Goal: Task Accomplishment & Management: Manage account settings

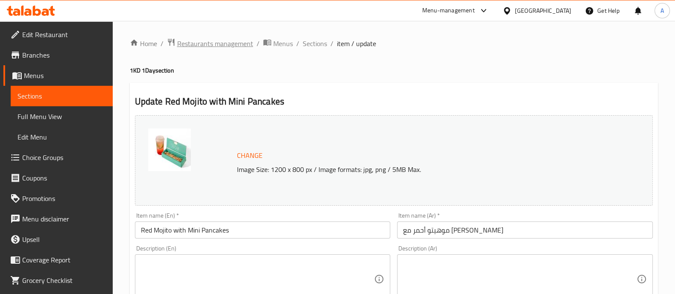
click at [196, 40] on span "Restaurants management" at bounding box center [215, 43] width 76 height 10
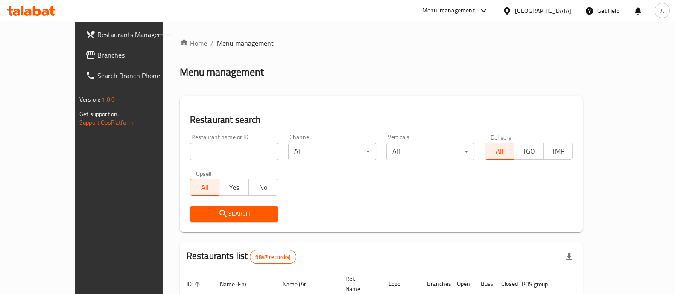
click at [190, 149] on input "search" at bounding box center [234, 151] width 88 height 17
type input "happy bu"
click at [219, 211] on icon "submit" at bounding box center [222, 213] width 7 height 7
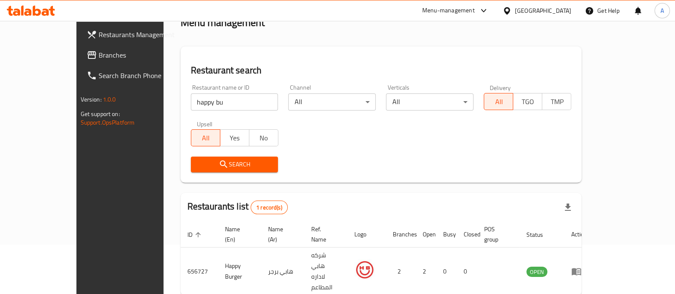
scroll to position [70, 0]
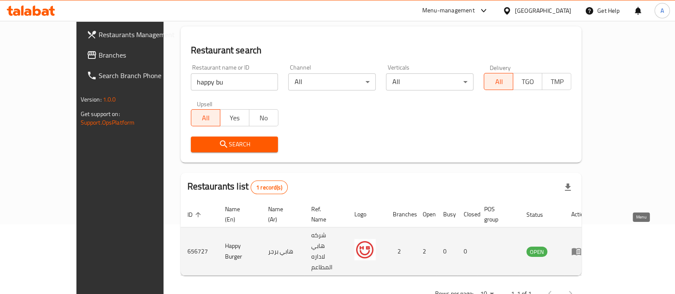
click at [581, 249] on icon "enhanced table" at bounding box center [576, 252] width 9 height 7
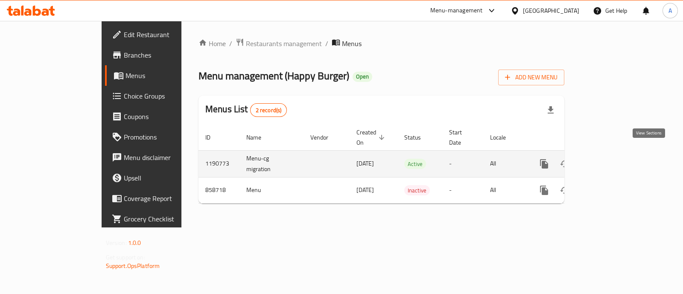
click at [611, 159] on icon "enhanced table" at bounding box center [606, 164] width 10 height 10
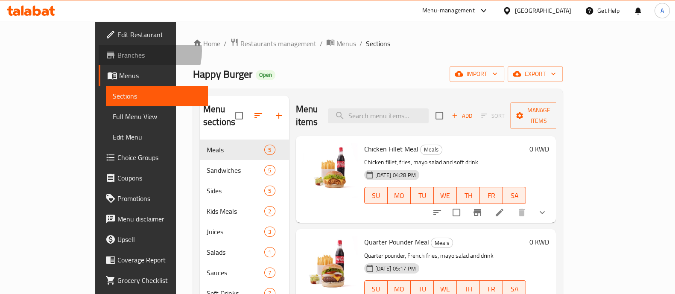
click at [117, 51] on span "Branches" at bounding box center [159, 55] width 84 height 10
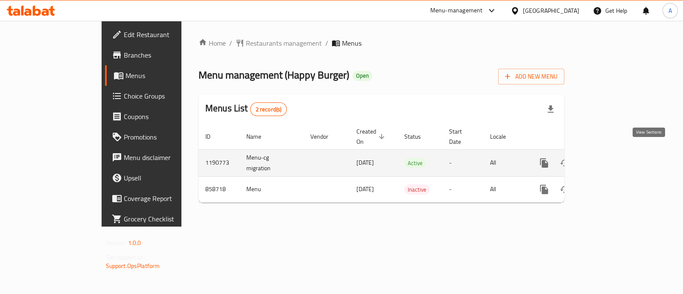
click at [611, 158] on icon "enhanced table" at bounding box center [606, 163] width 10 height 10
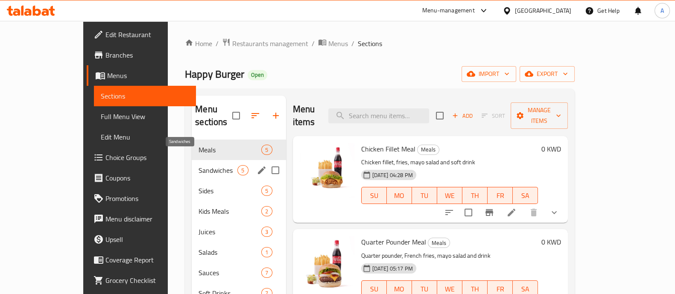
click at [199, 165] on span "Sandwiches" at bounding box center [218, 170] width 39 height 10
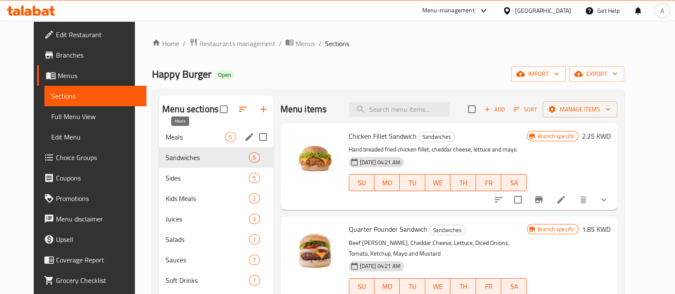
click at [188, 138] on span "Meals" at bounding box center [195, 137] width 59 height 10
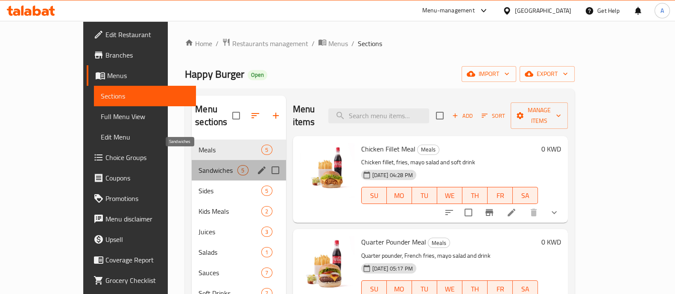
click at [199, 165] on span "Sandwiches" at bounding box center [218, 170] width 39 height 10
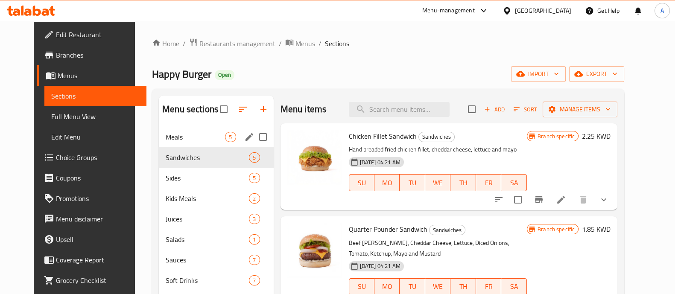
click at [188, 144] on div "Meals 5" at bounding box center [216, 137] width 115 height 20
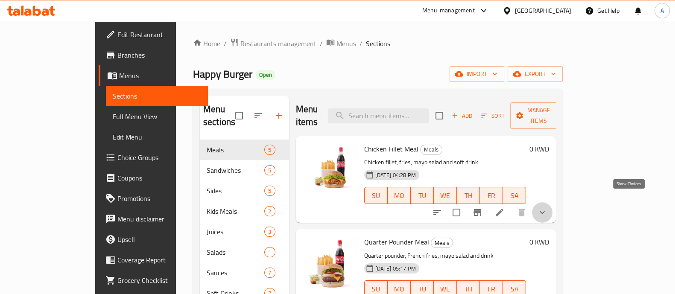
click at [547, 208] on icon "show more" at bounding box center [542, 213] width 10 height 10
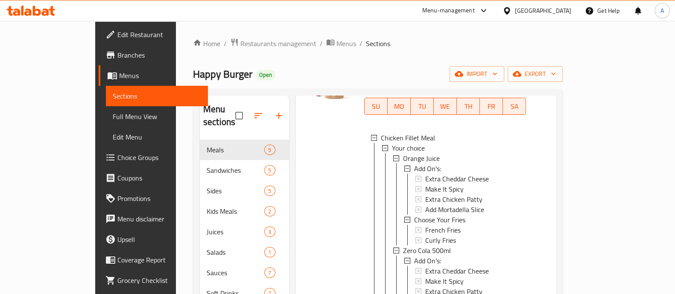
scroll to position [106, 0]
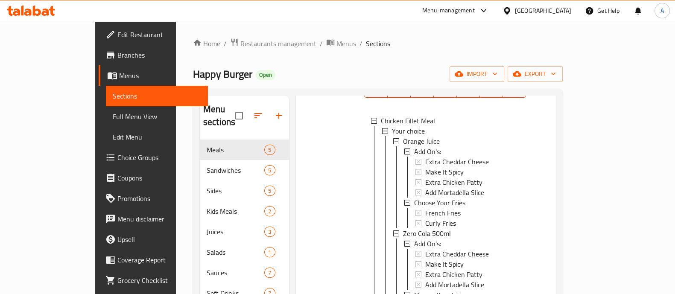
click at [117, 157] on span "Choice Groups" at bounding box center [159, 157] width 84 height 10
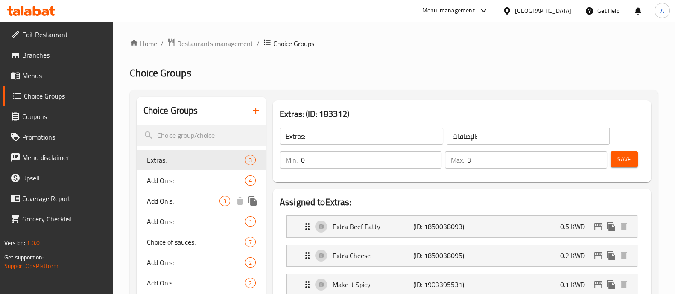
scroll to position [53, 0]
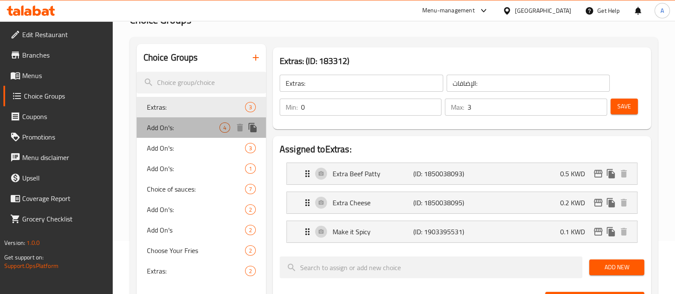
click at [158, 132] on span "Add On's:" at bounding box center [183, 128] width 73 height 10
type input "Add On's:"
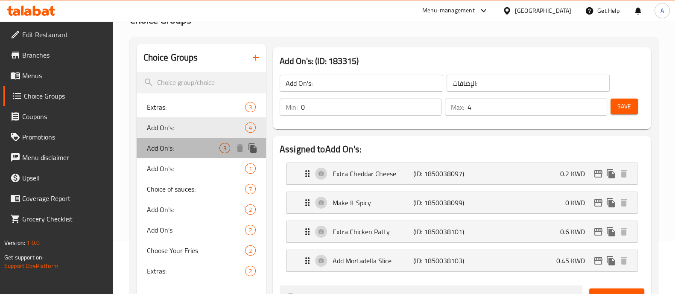
click at [158, 145] on span "Add On's:" at bounding box center [183, 148] width 73 height 10
type input "3"
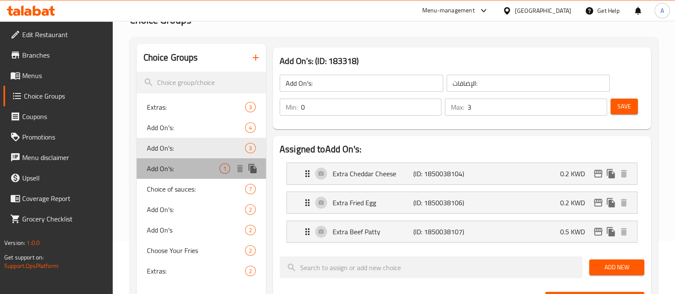
click at [162, 166] on span "Add On's:" at bounding box center [183, 169] width 73 height 10
type input "إضافات:"
type input "1"
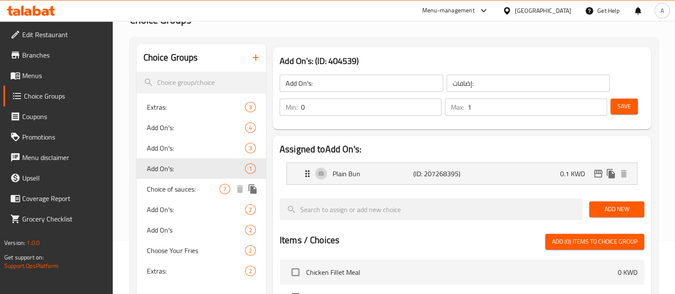
click at [162, 186] on span "Choice of sauces:" at bounding box center [183, 189] width 73 height 10
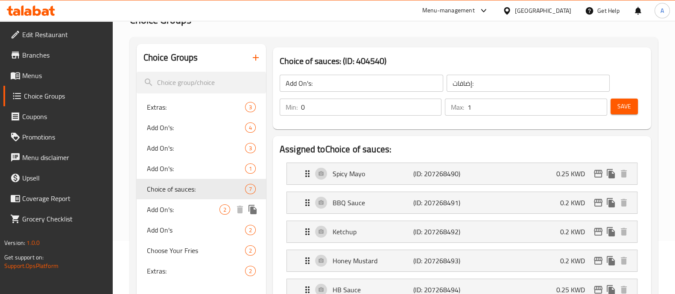
type input "Choice of sauces:"
type input "إضافة صوص:"
type input "7"
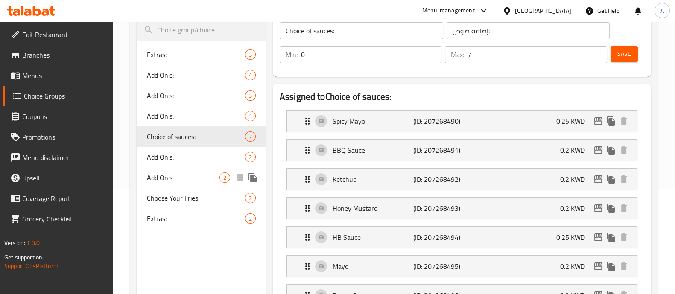
scroll to position [106, 0]
click at [167, 167] on div "Add On's 2" at bounding box center [201, 177] width 129 height 20
type input "Add On's"
type input "إضافات"
type input "2"
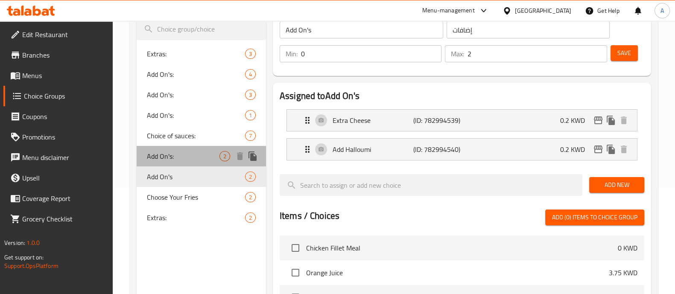
click at [166, 157] on span "Add On's:" at bounding box center [183, 156] width 73 height 10
type input "Add On's:"
type input "الإضافات:"
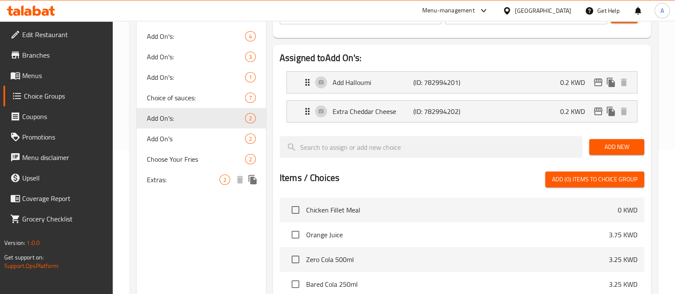
scroll to position [160, 0]
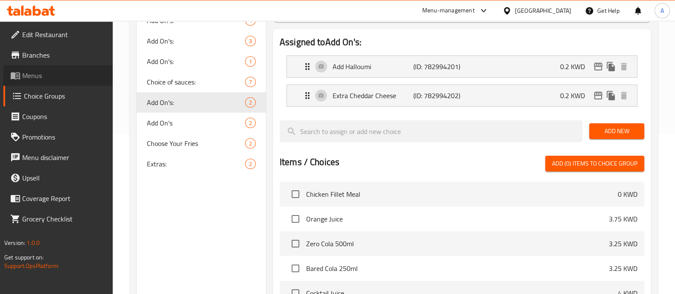
click at [43, 77] on span "Menus" at bounding box center [64, 75] width 84 height 10
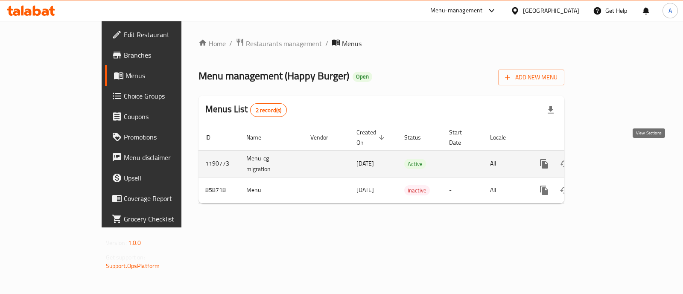
click at [610, 160] on icon "enhanced table" at bounding box center [606, 164] width 8 height 8
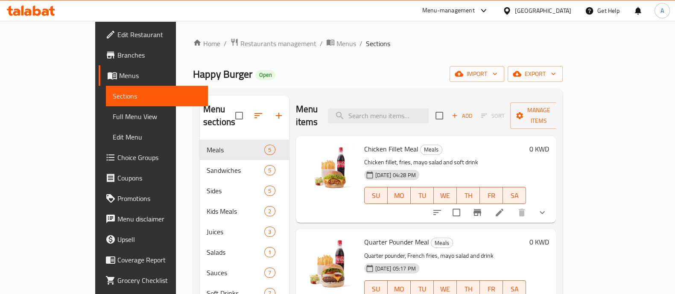
click at [117, 154] on span "Choice Groups" at bounding box center [159, 157] width 84 height 10
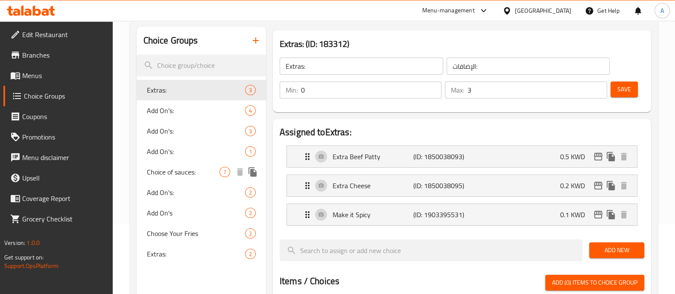
scroll to position [53, 0]
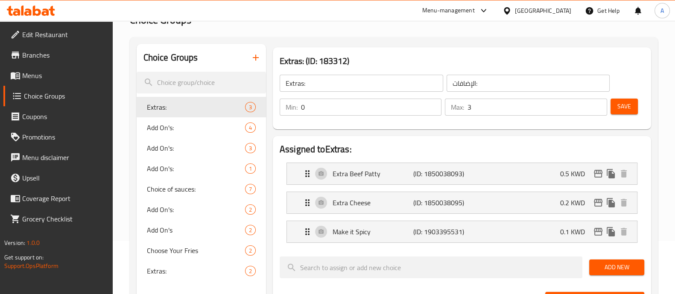
click at [58, 35] on span "Edit Restaurant" at bounding box center [64, 34] width 84 height 10
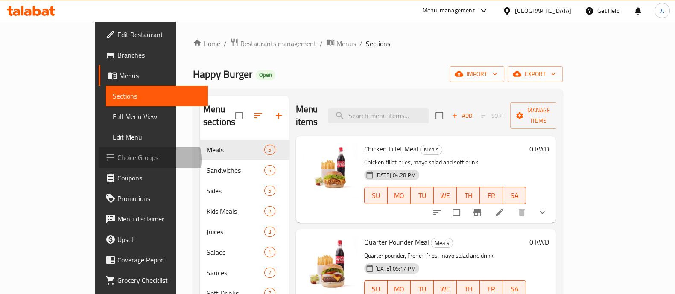
click at [117, 160] on span "Choice Groups" at bounding box center [159, 157] width 84 height 10
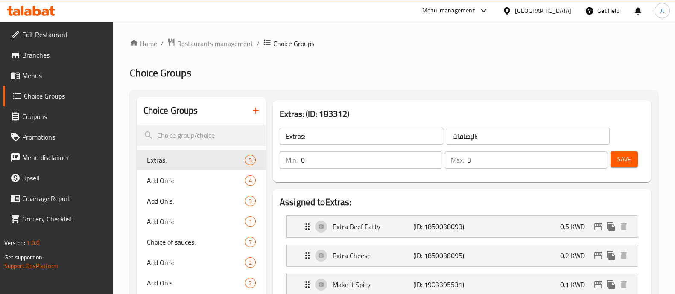
click at [38, 79] on span "Menus" at bounding box center [64, 75] width 84 height 10
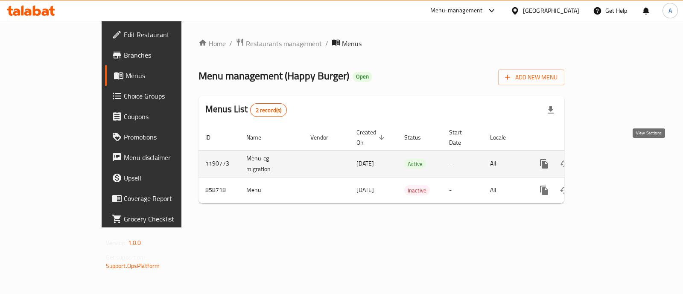
click at [610, 160] on icon "enhanced table" at bounding box center [606, 164] width 8 height 8
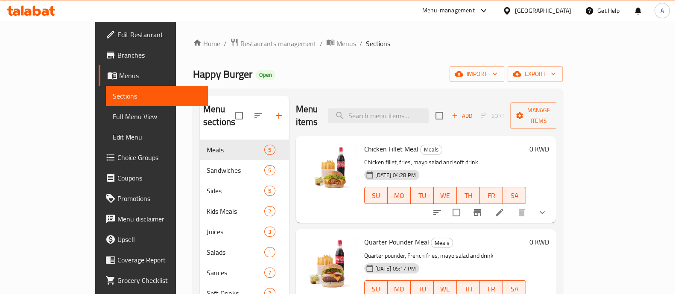
click at [505, 208] on icon at bounding box center [499, 213] width 10 height 10
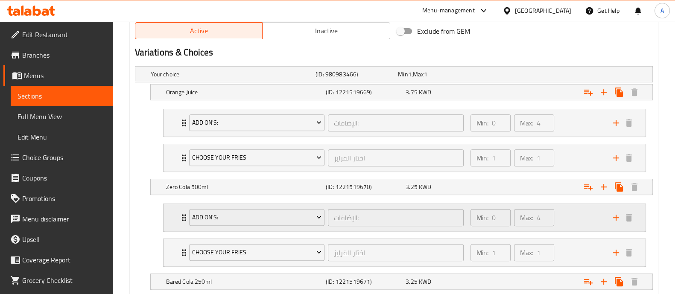
scroll to position [427, 0]
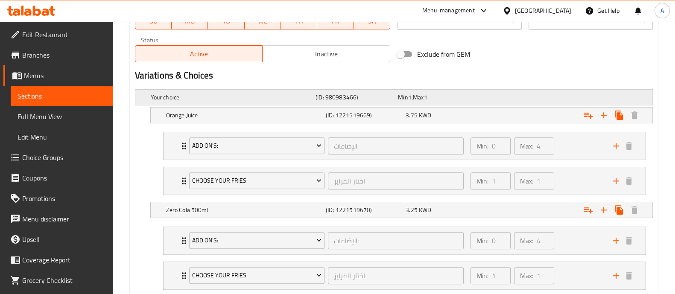
click at [147, 94] on div "Your choice (ID: 980983466) Min 1 , Max 1" at bounding box center [393, 97] width 517 height 15
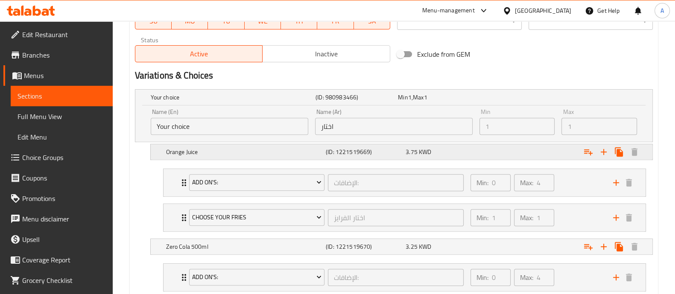
click at [158, 105] on div "Orange Juice (ID: 1221519669) 3.75 KWD" at bounding box center [393, 97] width 517 height 15
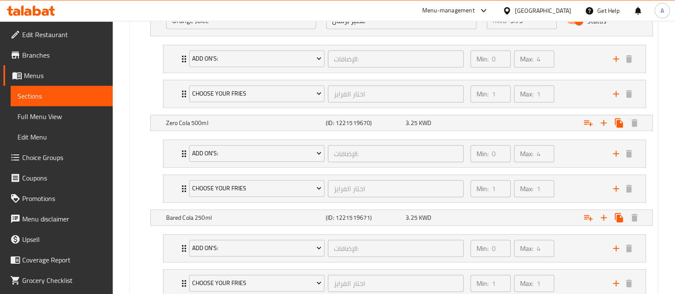
scroll to position [640, 0]
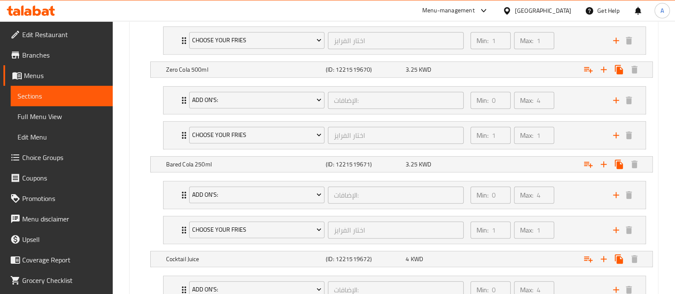
click at [58, 155] on span "Choice Groups" at bounding box center [64, 157] width 84 height 10
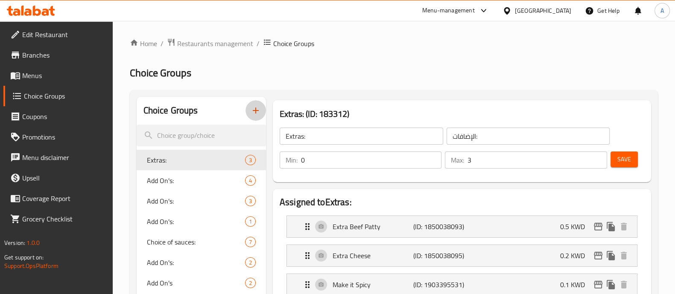
click at [258, 110] on icon "button" at bounding box center [256, 110] width 10 height 10
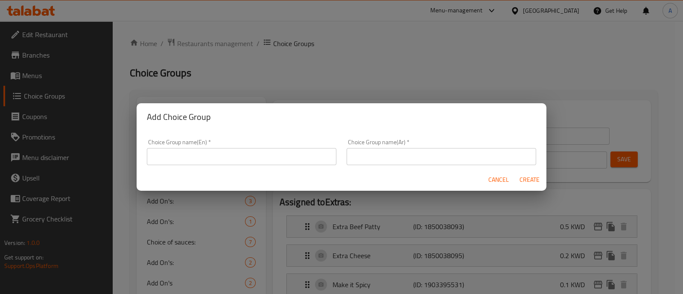
click at [196, 158] on input "text" at bounding box center [242, 156] width 190 height 17
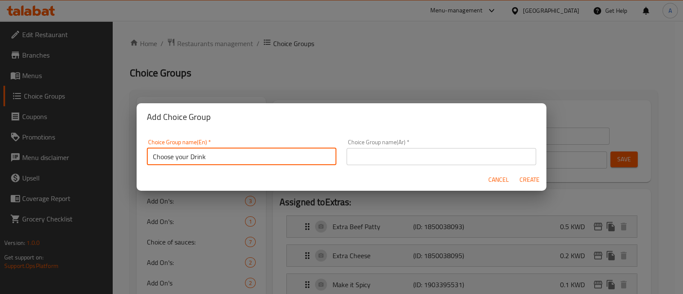
click at [176, 156] on input "Choose your Drink" at bounding box center [242, 156] width 190 height 17
type input "Choose Your Drink"
click at [427, 157] on input "text" at bounding box center [442, 156] width 190 height 17
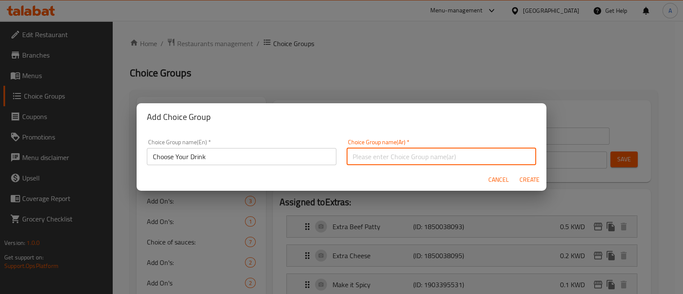
type input "اختار"
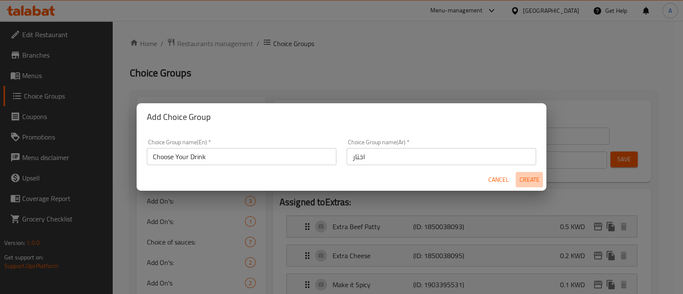
click at [532, 178] on span "Create" at bounding box center [529, 180] width 20 height 11
type input "Choose Your Drink"
type input "اختار"
type input "0"
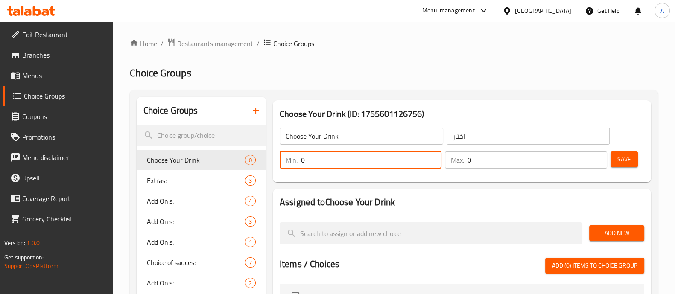
drag, startPoint x: 307, startPoint y: 159, endPoint x: 301, endPoint y: 159, distance: 6.0
click at [301, 159] on div "Min: 0 ​" at bounding box center [361, 160] width 162 height 17
type input "1"
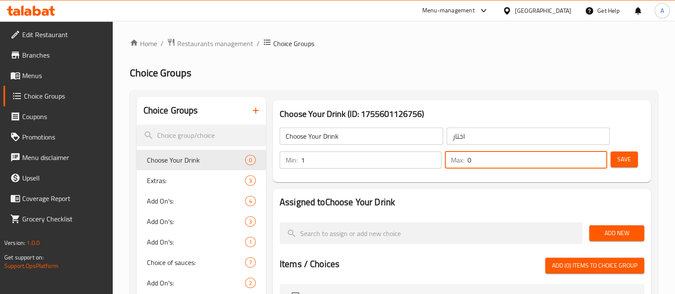
click at [467, 157] on div "Max: 0 ​" at bounding box center [526, 160] width 162 height 17
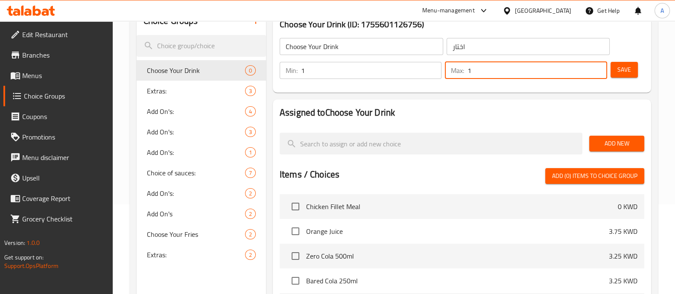
scroll to position [106, 0]
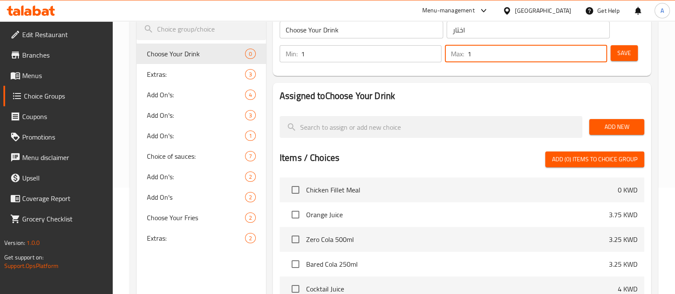
type input "1"
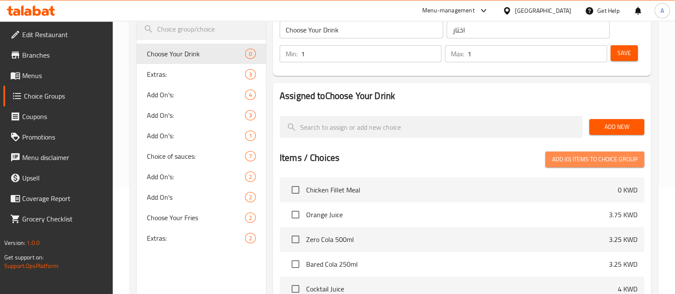
click at [578, 160] on span "Add (0) items to choice group" at bounding box center [594, 159] width 85 height 11
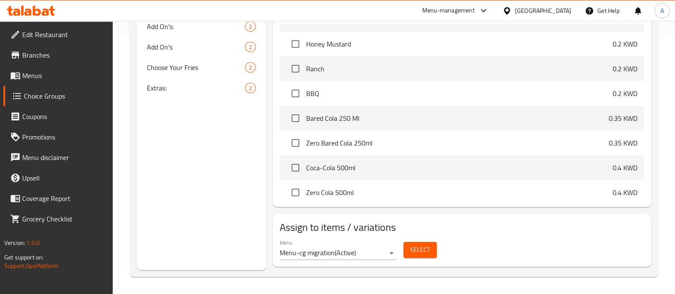
scroll to position [2402, 0]
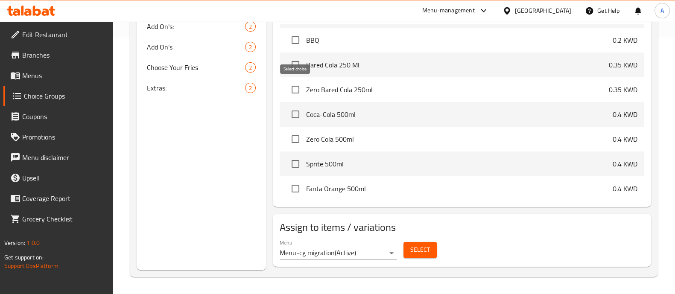
click at [295, 89] on input "checkbox" at bounding box center [296, 90] width 18 height 18
checkbox input "true"
click at [295, 102] on li "Coca-Cola 500ml 0.4 KWD" at bounding box center [462, 114] width 365 height 25
click at [295, 114] on input "checkbox" at bounding box center [296, 114] width 18 height 18
checkbox input "true"
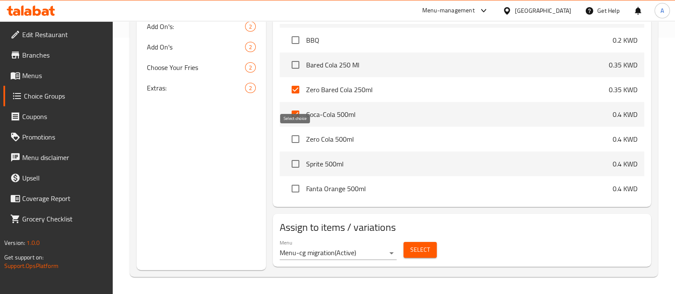
click at [293, 136] on input "checkbox" at bounding box center [296, 139] width 18 height 18
checkbox input "true"
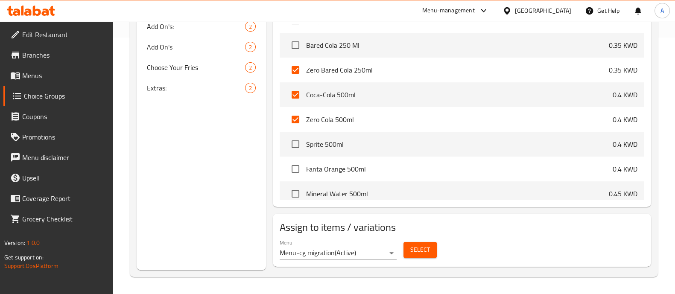
scroll to position [2430, 0]
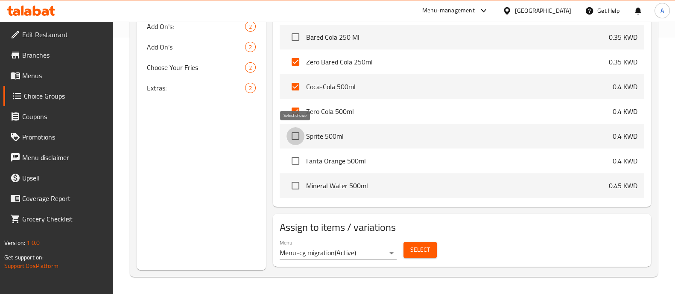
click at [289, 135] on input "checkbox" at bounding box center [296, 136] width 18 height 18
checkbox input "true"
click at [289, 157] on input "checkbox" at bounding box center [296, 161] width 18 height 18
checkbox input "true"
click at [292, 182] on input "checkbox" at bounding box center [296, 186] width 18 height 18
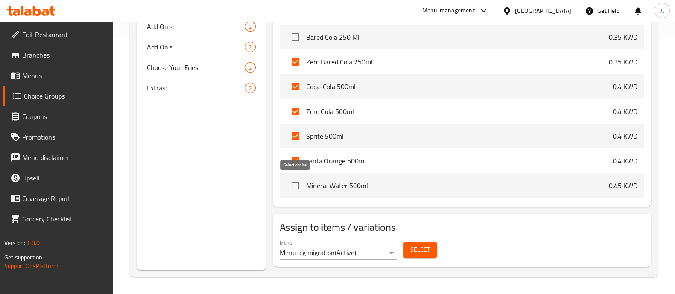
checkbox input "true"
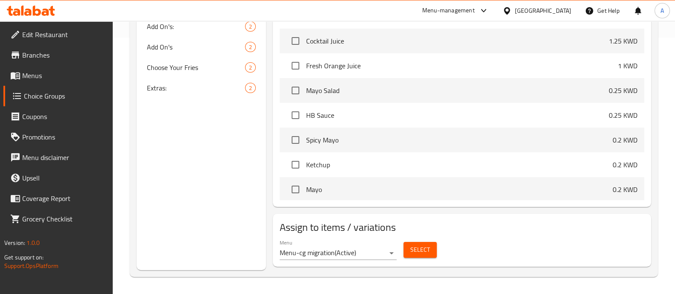
scroll to position [2163, 0]
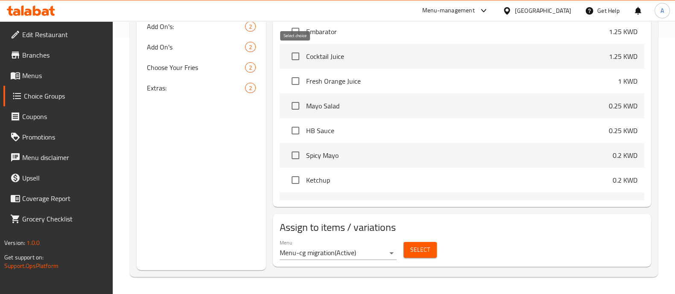
click at [295, 55] on input "checkbox" at bounding box center [296, 56] width 18 height 18
checkbox input "true"
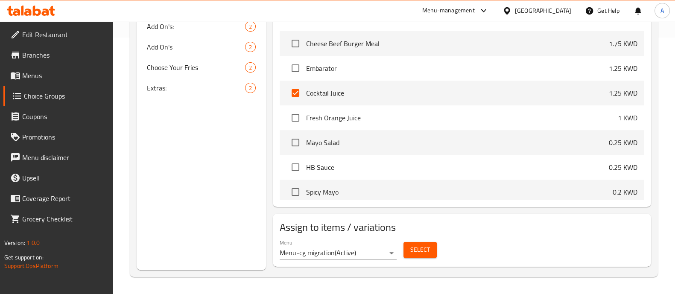
scroll to position [2109, 0]
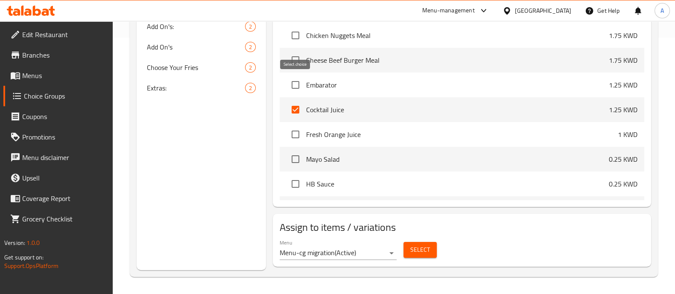
click at [298, 82] on input "checkbox" at bounding box center [296, 85] width 18 height 18
checkbox input "true"
click at [295, 131] on input "checkbox" at bounding box center [296, 135] width 18 height 18
checkbox input "true"
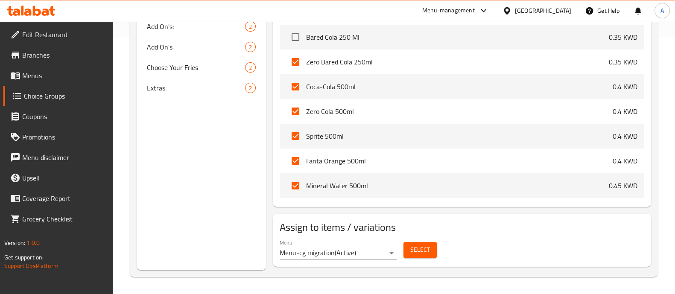
scroll to position [43, 0]
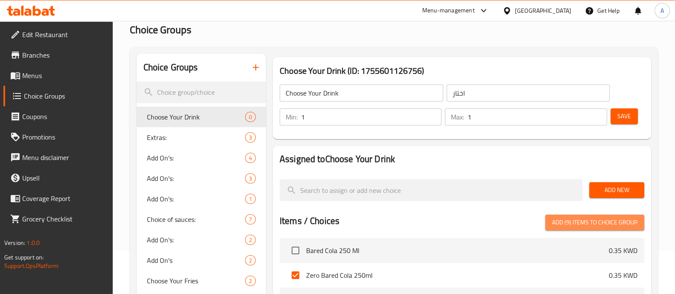
click at [586, 221] on span "Add (9) items to choice group" at bounding box center [594, 222] width 85 height 11
checkbox input "false"
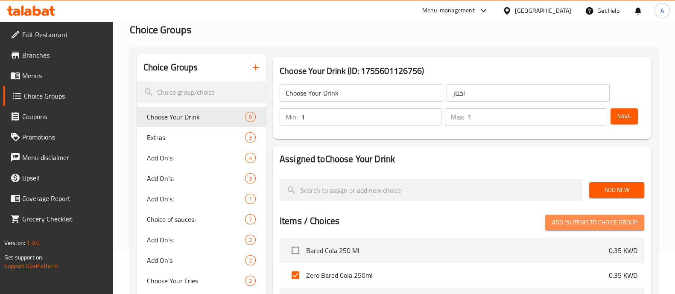
checkbox input "false"
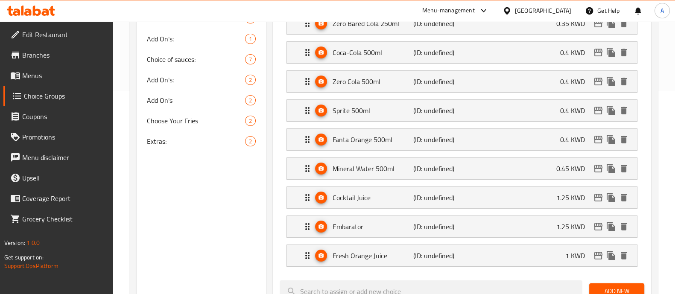
scroll to position [150, 0]
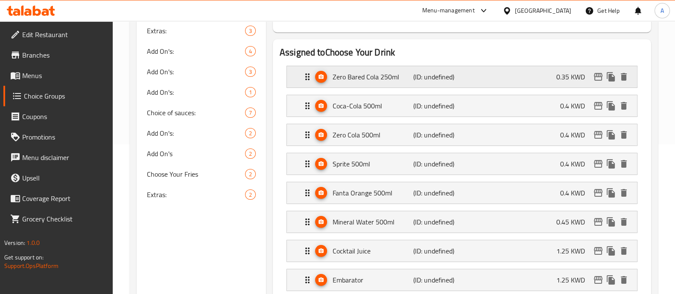
click at [304, 74] on icon "Expand" at bounding box center [307, 77] width 10 height 10
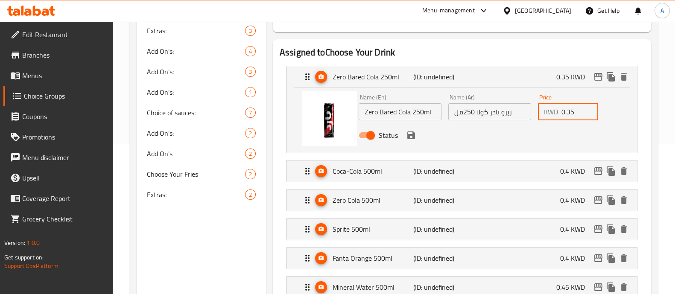
drag, startPoint x: 577, startPoint y: 108, endPoint x: 551, endPoint y: 112, distance: 26.4
click at [552, 112] on div "KWD 0.35 Price" at bounding box center [568, 111] width 61 height 17
click at [410, 139] on icon "save" at bounding box center [411, 135] width 10 height 10
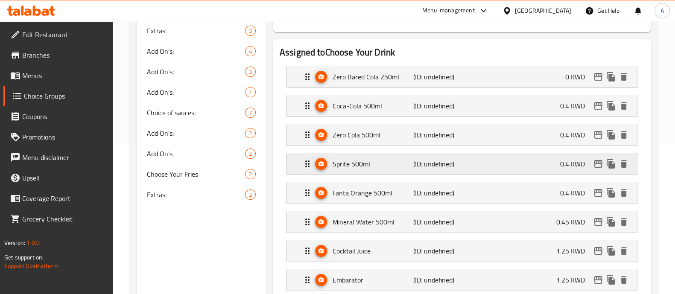
type input "0"
click at [303, 108] on icon "Expand" at bounding box center [307, 106] width 10 height 10
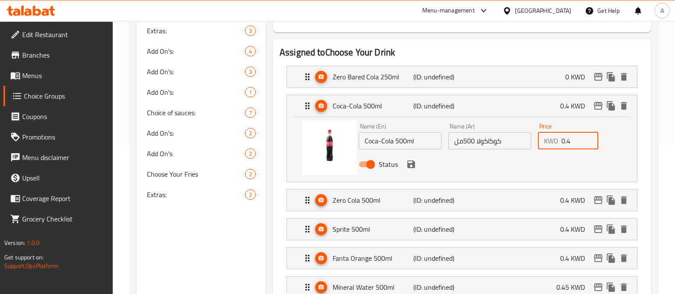
drag, startPoint x: 561, startPoint y: 140, endPoint x: 553, endPoint y: 142, distance: 8.0
click at [554, 142] on div "KWD 0.4 Price" at bounding box center [568, 140] width 61 height 17
click at [411, 161] on icon "save" at bounding box center [411, 164] width 10 height 10
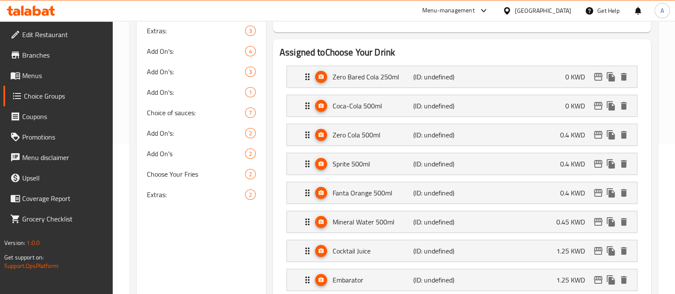
type input "0"
click at [306, 135] on icon "Expand" at bounding box center [307, 135] width 10 height 10
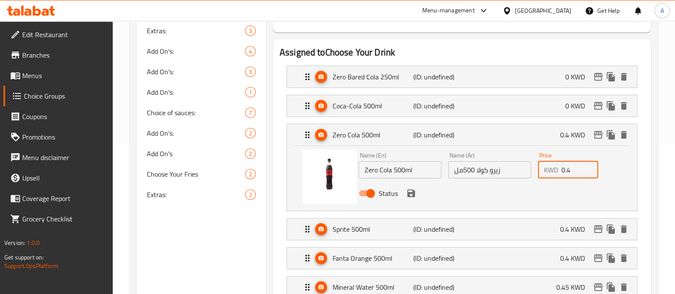
drag, startPoint x: 572, startPoint y: 168, endPoint x: 547, endPoint y: 170, distance: 25.3
click at [547, 170] on div "KWD 0.4 Price" at bounding box center [568, 169] width 61 height 17
click at [412, 197] on icon "save" at bounding box center [411, 193] width 10 height 10
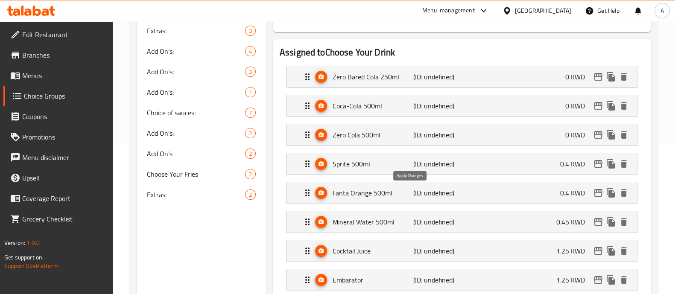
type input "0"
click at [306, 163] on icon "Expand" at bounding box center [307, 164] width 4 height 7
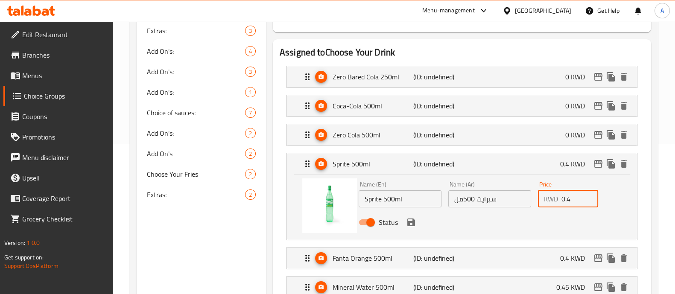
drag, startPoint x: 570, startPoint y: 196, endPoint x: 550, endPoint y: 193, distance: 21.2
click at [550, 193] on div "KWD 0.4 Price" at bounding box center [568, 198] width 61 height 17
click at [412, 223] on icon "save" at bounding box center [411, 223] width 8 height 8
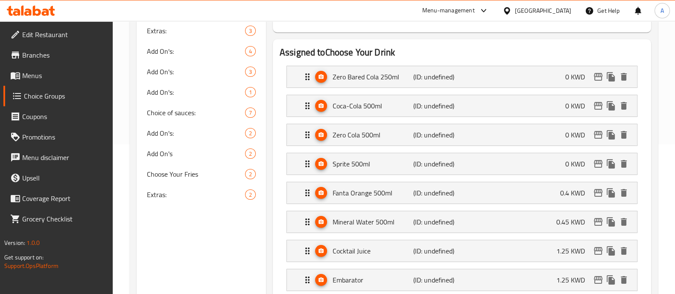
type input "0"
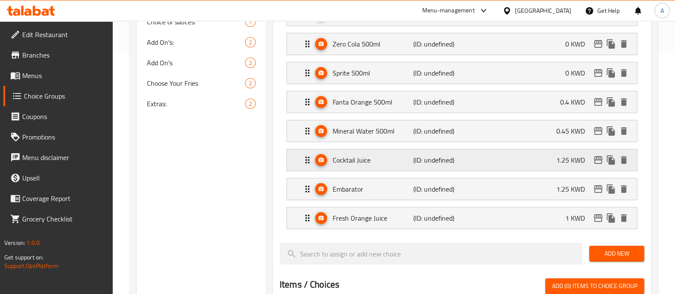
scroll to position [257, 0]
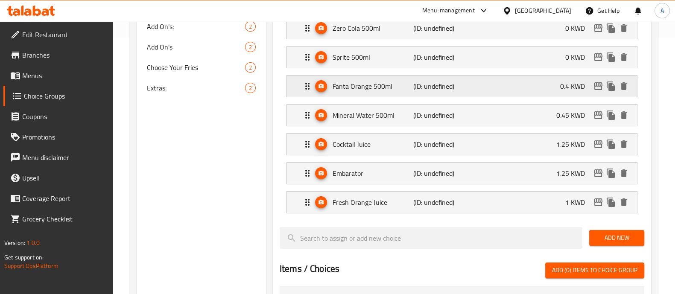
click at [305, 88] on icon "Expand" at bounding box center [307, 86] width 4 height 7
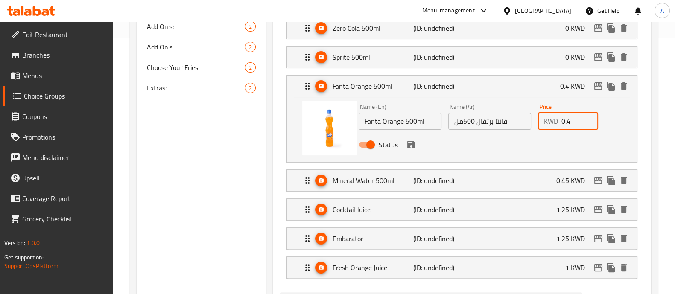
drag, startPoint x: 559, startPoint y: 121, endPoint x: 551, endPoint y: 121, distance: 8.5
click at [551, 121] on div "KWD 0.4 Price" at bounding box center [568, 121] width 61 height 17
click at [412, 146] on icon "save" at bounding box center [411, 145] width 8 height 8
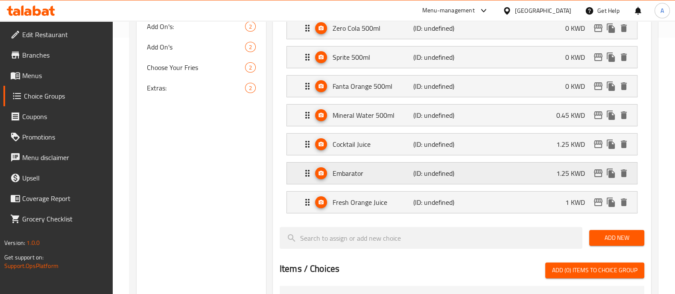
type input "0"
click at [307, 111] on icon "Expand" at bounding box center [307, 115] width 10 height 10
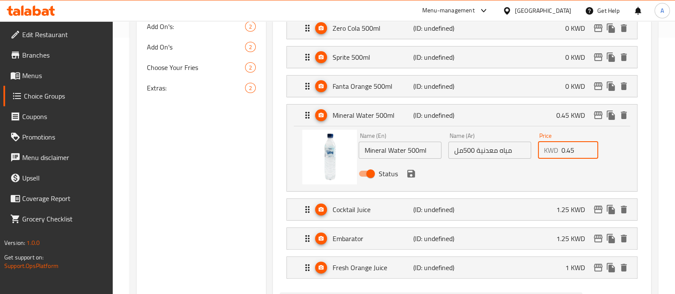
drag, startPoint x: 576, startPoint y: 150, endPoint x: 536, endPoint y: 149, distance: 40.2
click at [538, 149] on div "KWD 0.45 Price" at bounding box center [568, 150] width 61 height 17
click at [412, 173] on icon "save" at bounding box center [411, 174] width 8 height 8
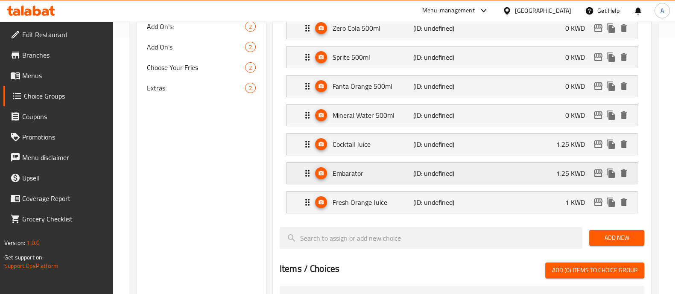
type input "0"
click at [305, 142] on icon "Expand" at bounding box center [307, 144] width 10 height 10
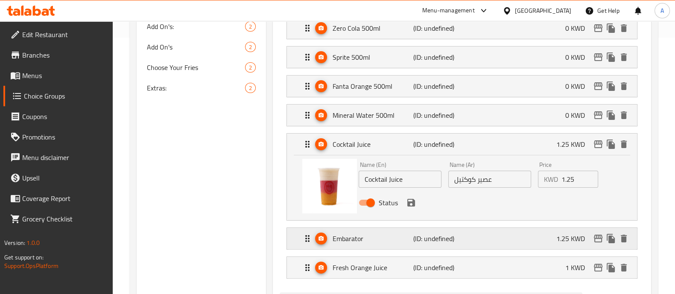
click at [303, 235] on icon "Expand" at bounding box center [307, 239] width 10 height 10
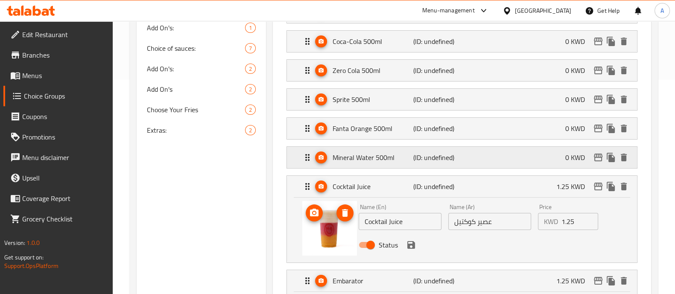
scroll to position [150, 0]
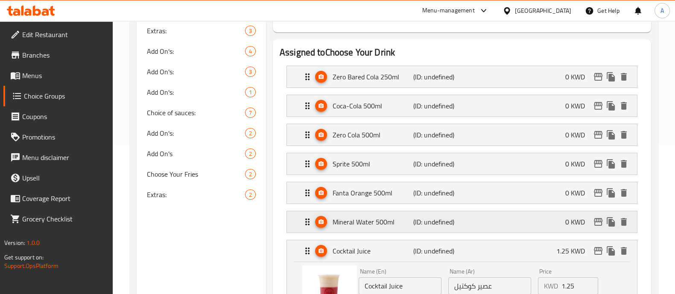
click at [310, 219] on icon "Expand" at bounding box center [307, 222] width 10 height 10
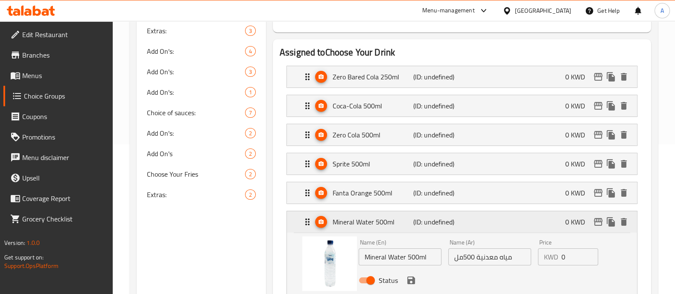
click at [303, 219] on icon "Expand" at bounding box center [307, 222] width 10 height 10
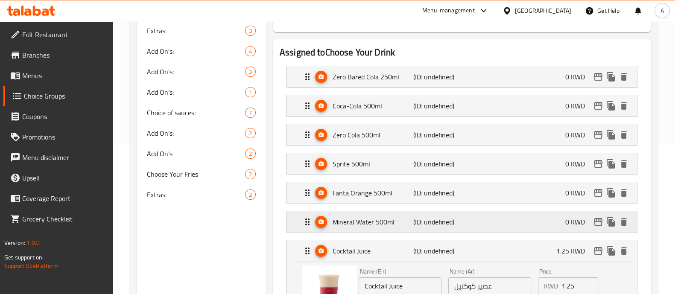
scroll to position [203, 0]
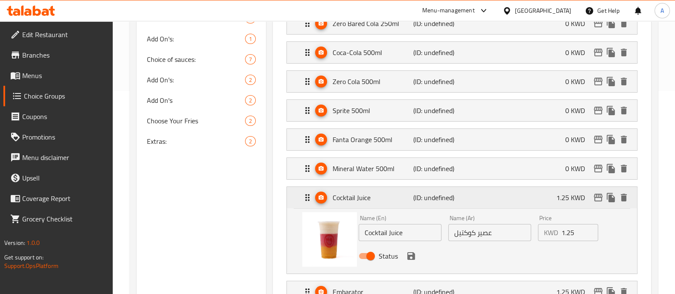
click at [305, 197] on icon "Expand" at bounding box center [307, 198] width 10 height 10
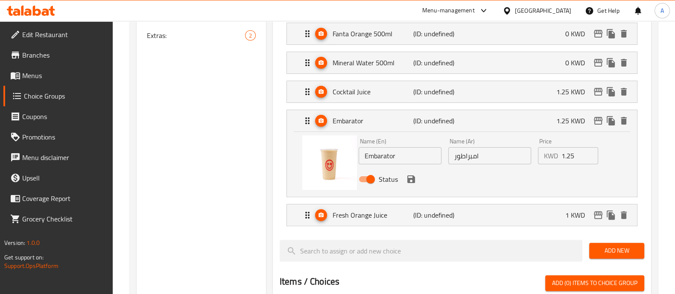
scroll to position [310, 0]
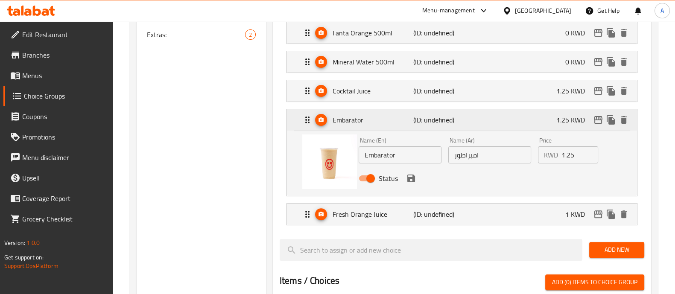
click at [304, 122] on icon "Expand" at bounding box center [307, 120] width 10 height 10
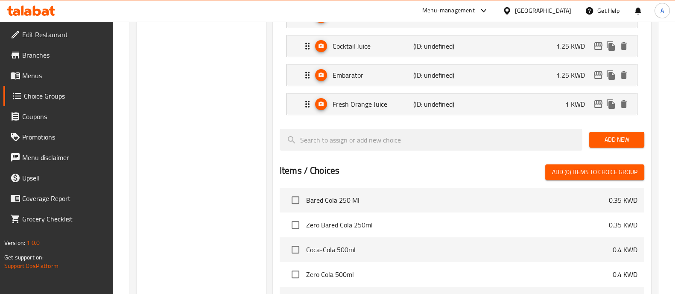
scroll to position [363, 0]
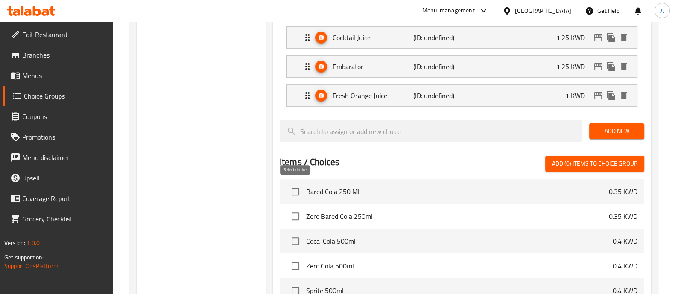
click at [299, 189] on input "checkbox" at bounding box center [296, 192] width 18 height 18
click at [577, 161] on span "Add (1) items to choice group" at bounding box center [594, 163] width 85 height 11
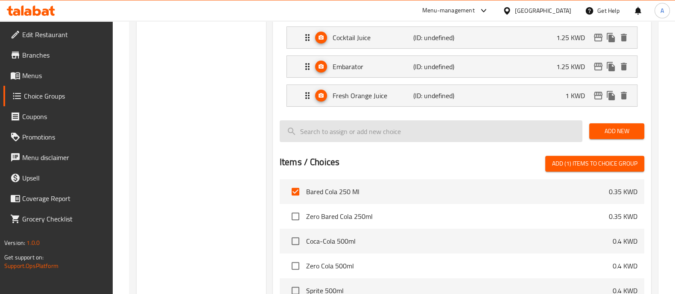
checkbox input "false"
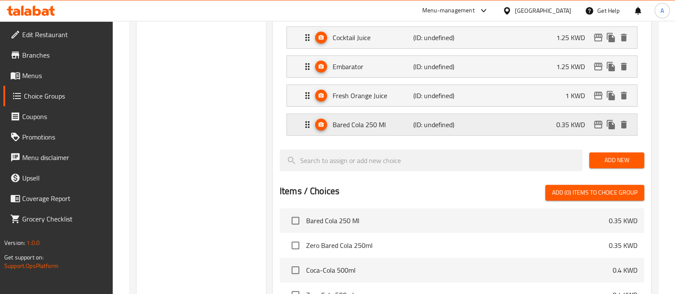
click at [304, 122] on icon "Expand" at bounding box center [307, 125] width 10 height 10
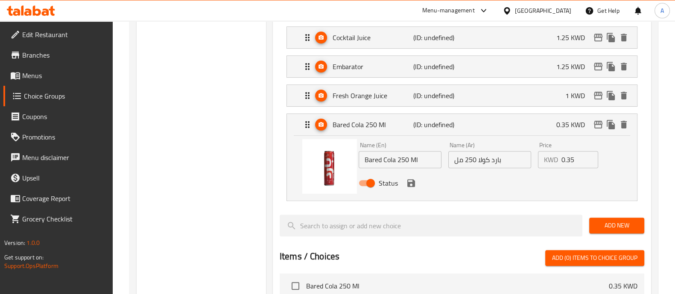
drag, startPoint x: 574, startPoint y: 158, endPoint x: 550, endPoint y: 159, distance: 23.9
click at [550, 159] on div "KWD 0.35 Price" at bounding box center [568, 159] width 61 height 17
click at [409, 179] on icon "save" at bounding box center [411, 183] width 10 height 10
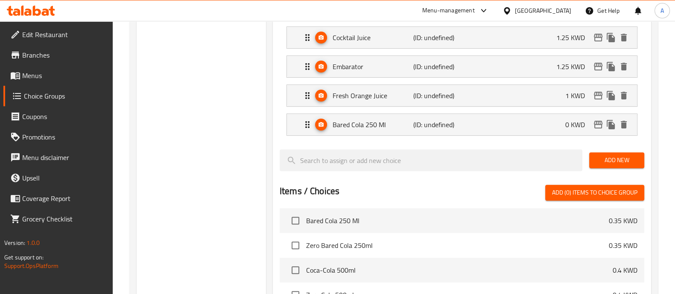
type input "0"
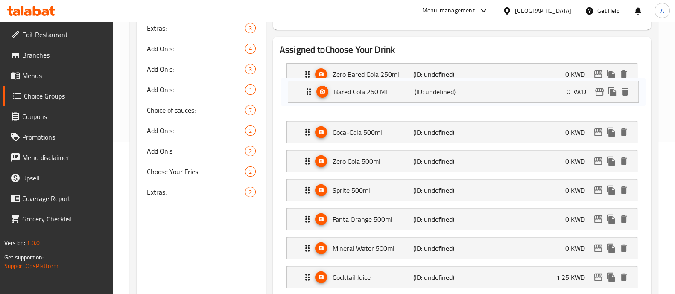
scroll to position [150, 0]
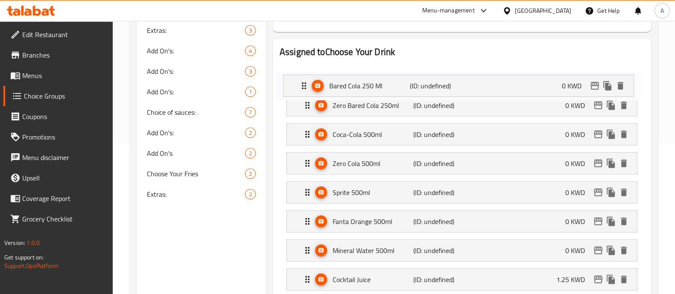
drag, startPoint x: 307, startPoint y: 229, endPoint x: 306, endPoint y: 81, distance: 148.2
click at [306, 81] on nav "Zero Bared Cola 250ml (ID: undefined) 0 KWD Name (En) Zero Bared Cola 250ml Nam…" at bounding box center [462, 206] width 365 height 297
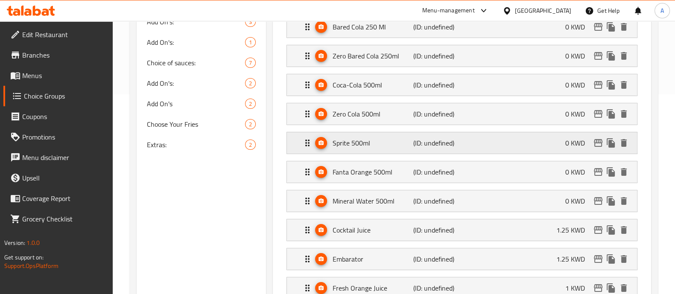
scroll to position [97, 0]
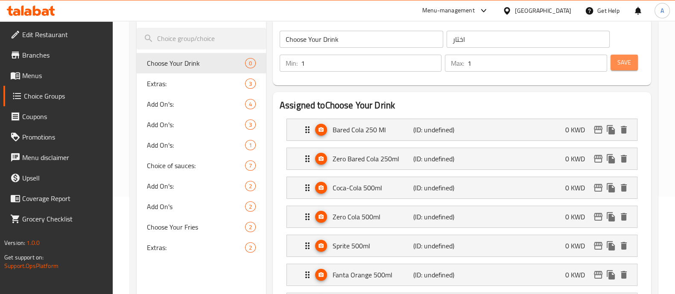
click at [630, 64] on span "Save" at bounding box center [624, 62] width 14 height 11
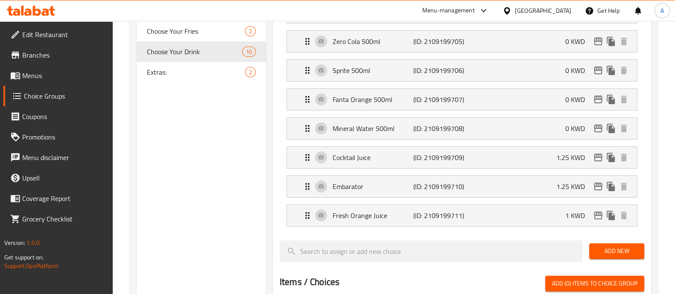
scroll to position [225, 0]
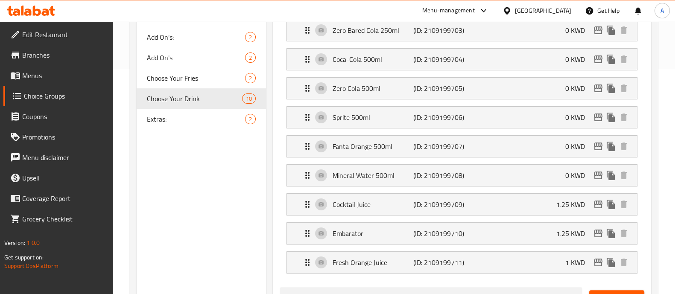
drag, startPoint x: 34, startPoint y: 78, endPoint x: 38, endPoint y: 74, distance: 4.8
click at [34, 78] on span "Menus" at bounding box center [64, 75] width 84 height 10
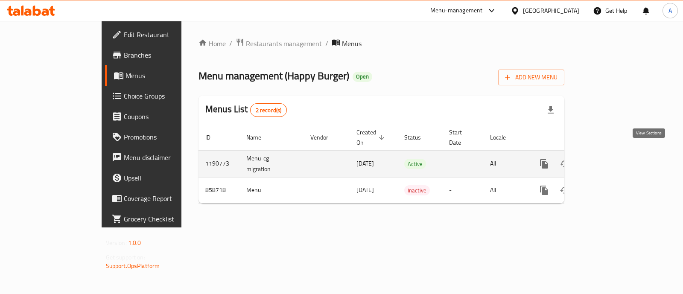
click at [611, 159] on icon "enhanced table" at bounding box center [606, 164] width 10 height 10
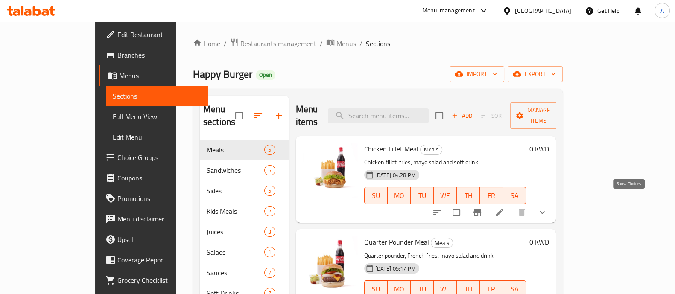
click at [547, 208] on icon "show more" at bounding box center [542, 213] width 10 height 10
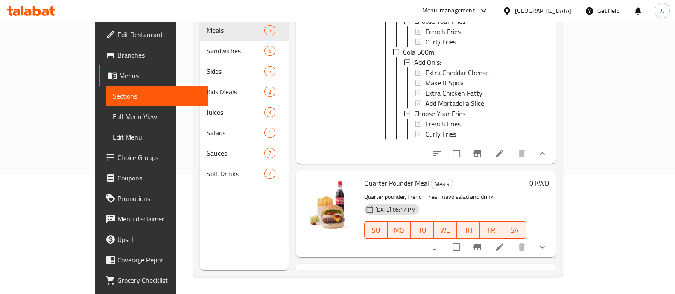
scroll to position [854, 0]
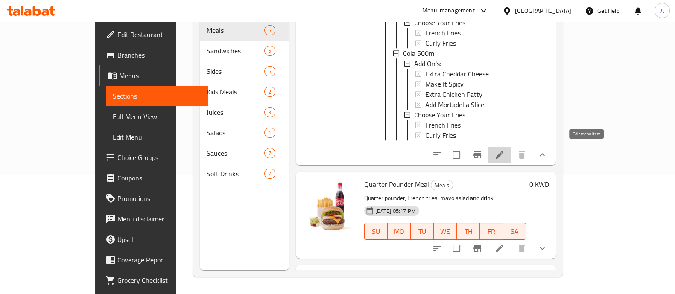
click at [503, 151] on icon at bounding box center [500, 155] width 8 height 8
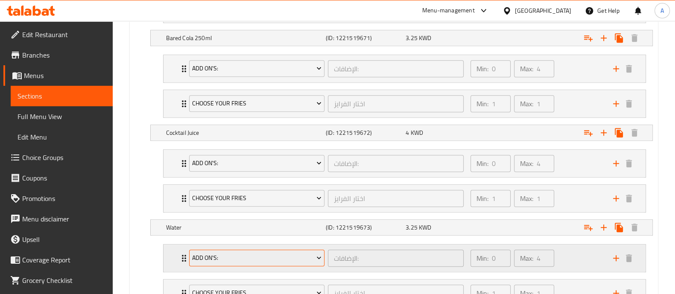
scroll to position [747, 0]
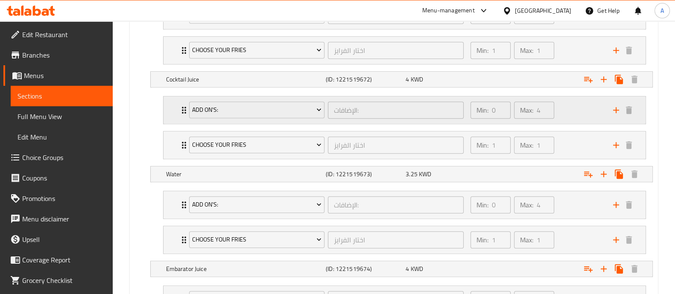
click at [177, 108] on div "Add On's: الإضافات: ​ Min: 0 ​ Max: 4 ​" at bounding box center [405, 109] width 482 height 27
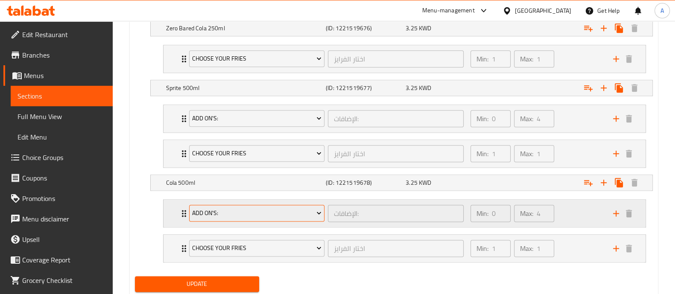
scroll to position [1332, 0]
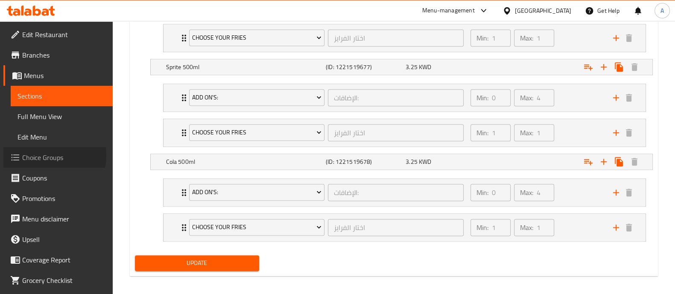
click at [45, 156] on span "Choice Groups" at bounding box center [64, 157] width 84 height 10
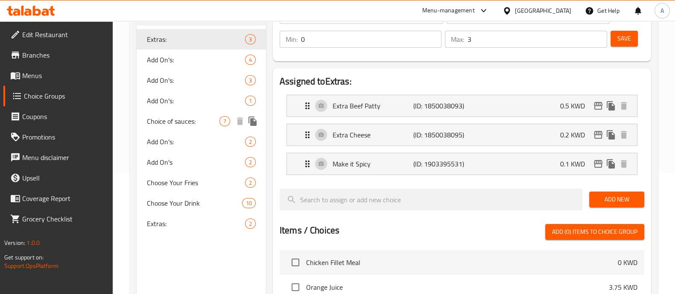
scroll to position [14, 0]
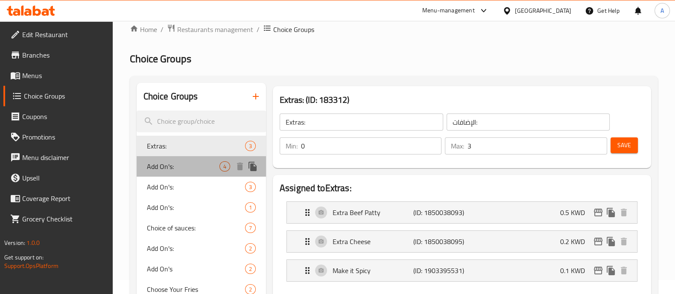
click at [192, 161] on span "Add On's:" at bounding box center [183, 166] width 73 height 10
type input "Add On's:"
type input "4"
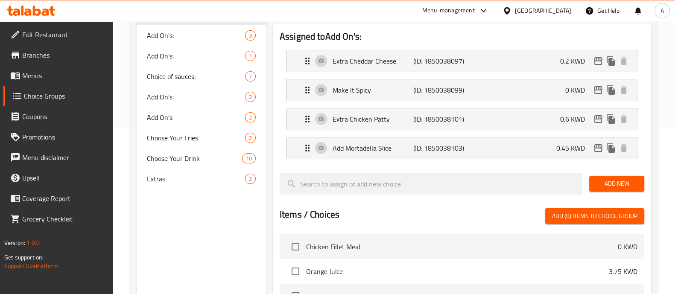
scroll to position [121, 0]
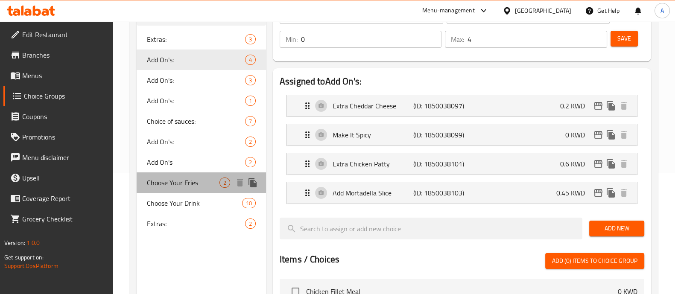
drag, startPoint x: 161, startPoint y: 183, endPoint x: 170, endPoint y: 182, distance: 9.8
click at [161, 183] on span "Choose Your Fries" at bounding box center [183, 183] width 73 height 10
type input "Choose Your Fries"
type input "اختار الفرايز"
type input "1"
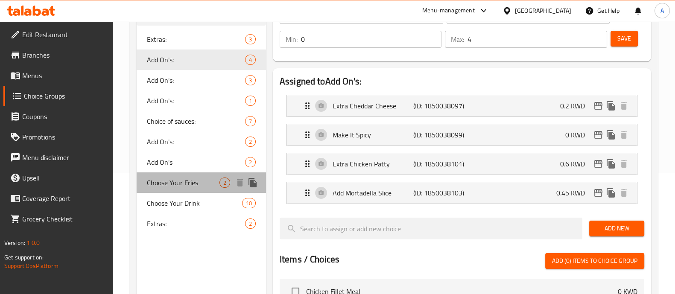
type input "1"
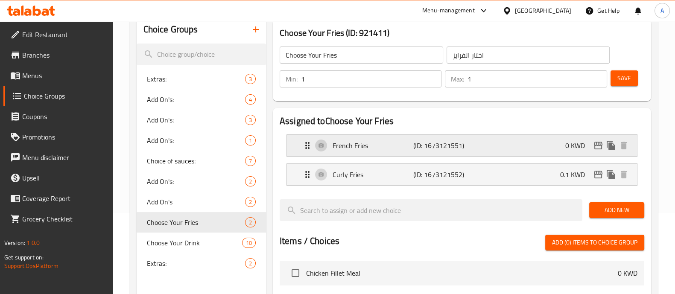
scroll to position [67, 0]
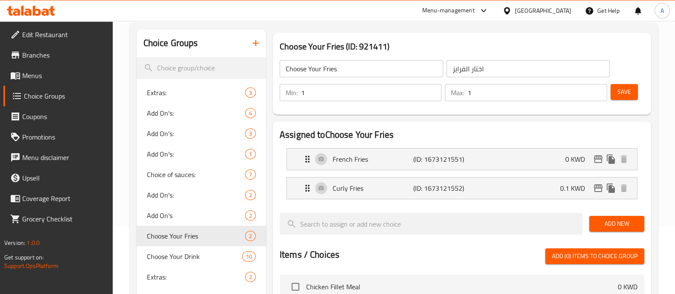
click at [40, 96] on span "Choice Groups" at bounding box center [65, 96] width 82 height 10
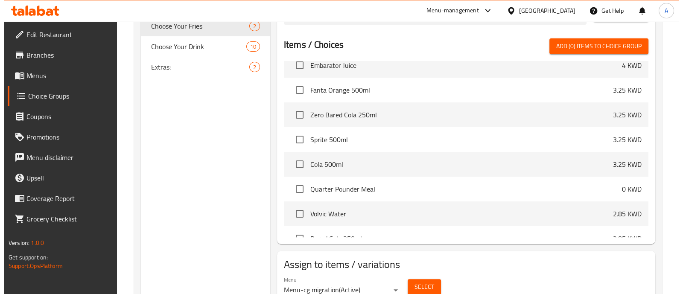
scroll to position [314, 0]
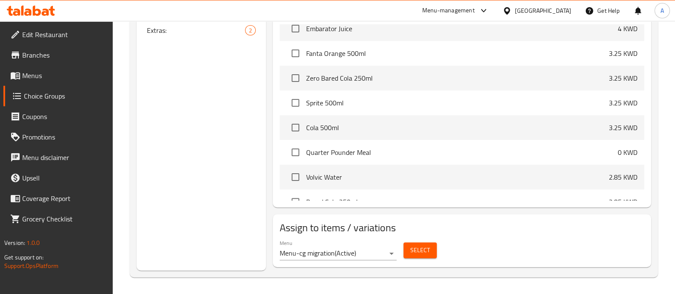
click at [414, 252] on span "Select" at bounding box center [420, 250] width 20 height 11
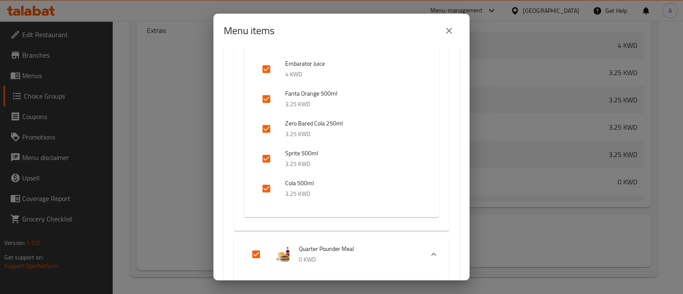
scroll to position [373, 0]
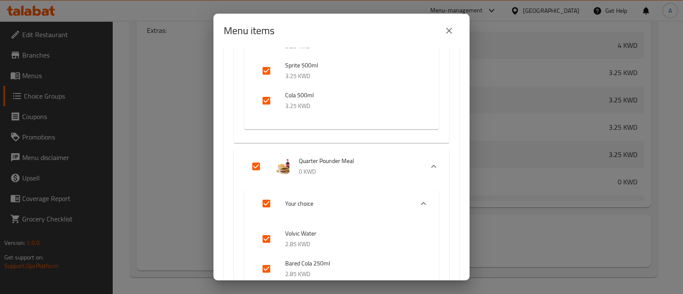
click at [253, 161] on input "Expand" at bounding box center [256, 166] width 20 height 20
checkbox input "false"
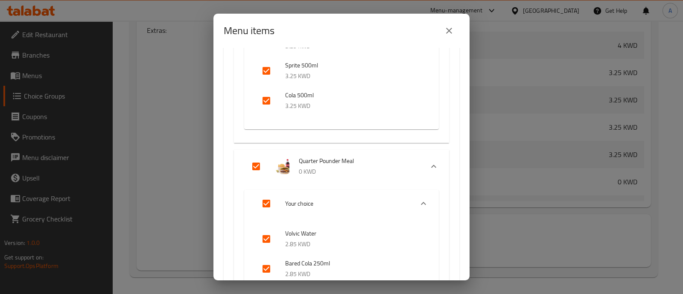
checkbox input "false"
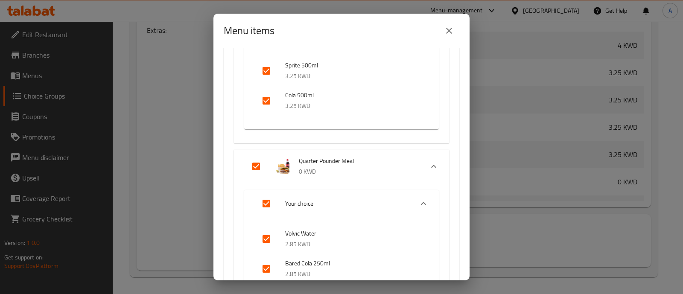
checkbox input "false"
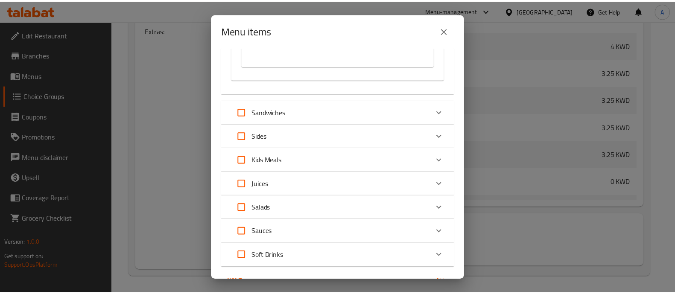
scroll to position [1713, 0]
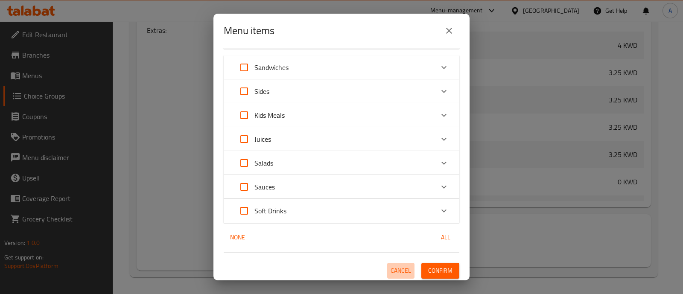
click at [390, 263] on button "Cancel" at bounding box center [400, 271] width 27 height 16
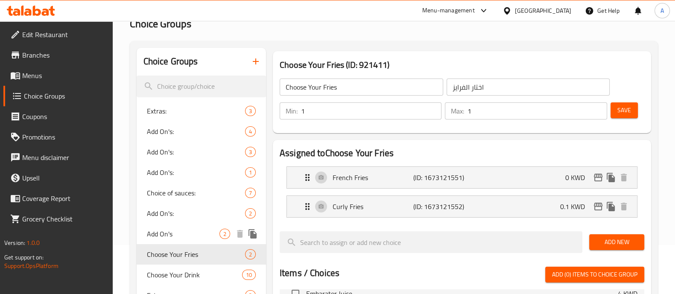
scroll to position [0, 0]
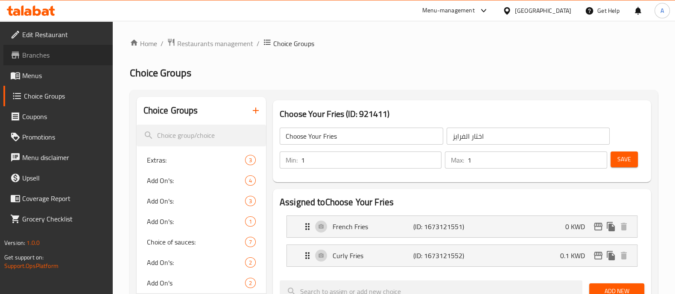
click at [56, 54] on span "Branches" at bounding box center [64, 55] width 84 height 10
